Goal: Entertainment & Leisure: Consume media (video, audio)

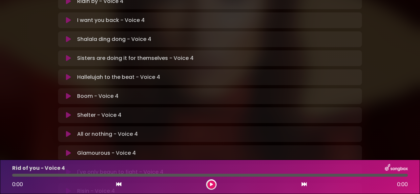
scroll to position [197, 0]
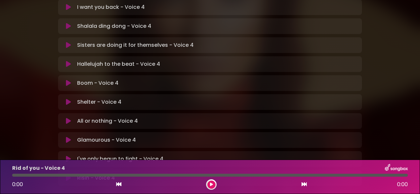
click at [65, 80] on button at bounding box center [68, 83] width 12 height 7
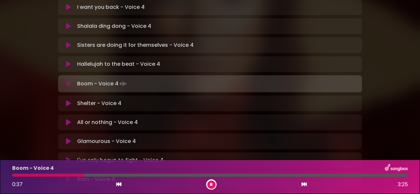
click at [213, 181] on div at bounding box center [211, 185] width 10 height 10
click at [212, 184] on icon at bounding box center [211, 185] width 3 height 4
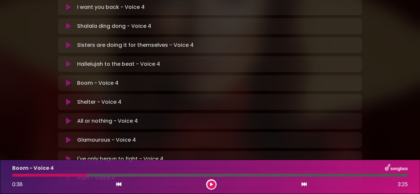
drag, startPoint x: 86, startPoint y: 176, endPoint x: 73, endPoint y: 178, distance: 12.9
click at [73, 178] on div "Boom - Voice 4 0:38 3:25" at bounding box center [209, 177] width 403 height 26
click at [120, 185] on icon at bounding box center [118, 184] width 5 height 5
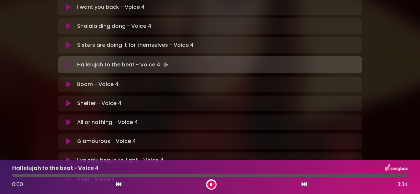
click at [302, 185] on icon at bounding box center [303, 184] width 5 height 5
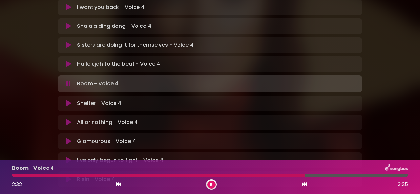
click at [119, 184] on icon at bounding box center [118, 184] width 5 height 5
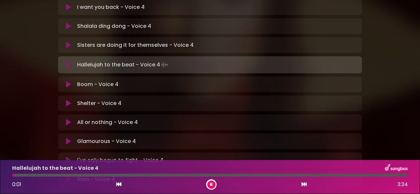
click at [304, 183] on icon at bounding box center [303, 184] width 5 height 5
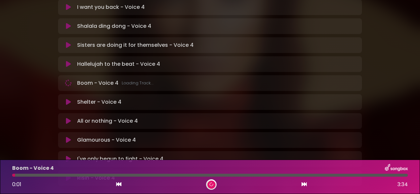
click at [304, 183] on icon at bounding box center [303, 184] width 5 height 5
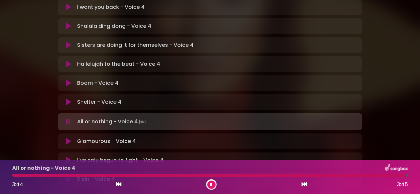
click at [211, 184] on icon at bounding box center [211, 185] width 3 height 4
